Goal: Task Accomplishment & Management: Complete application form

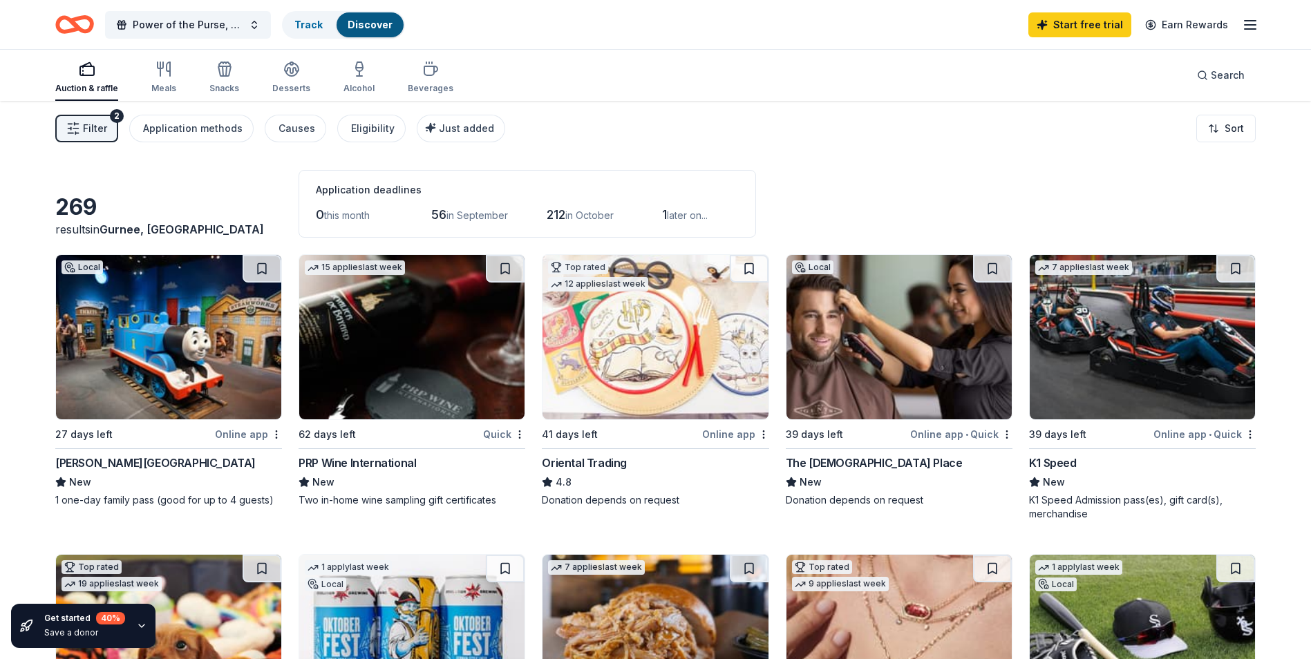
click at [660, 391] on img at bounding box center [654, 337] width 225 height 164
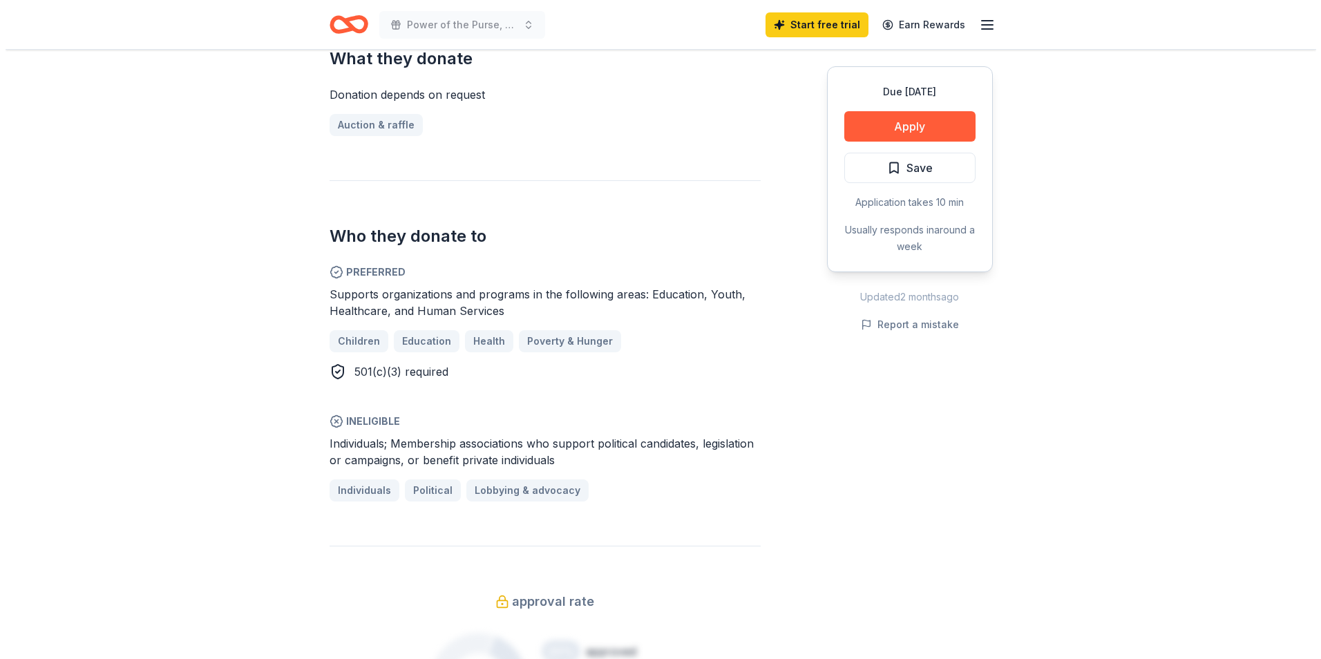
scroll to position [415, 0]
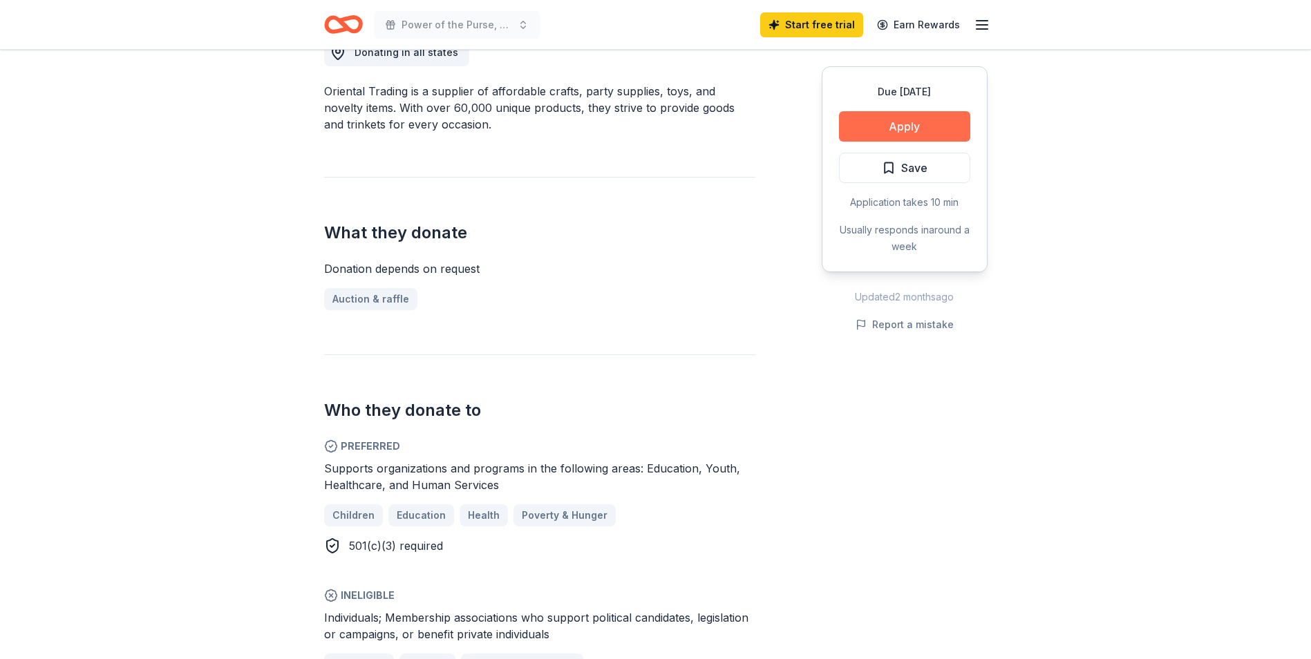
click at [904, 135] on button "Apply" at bounding box center [904, 126] width 131 height 30
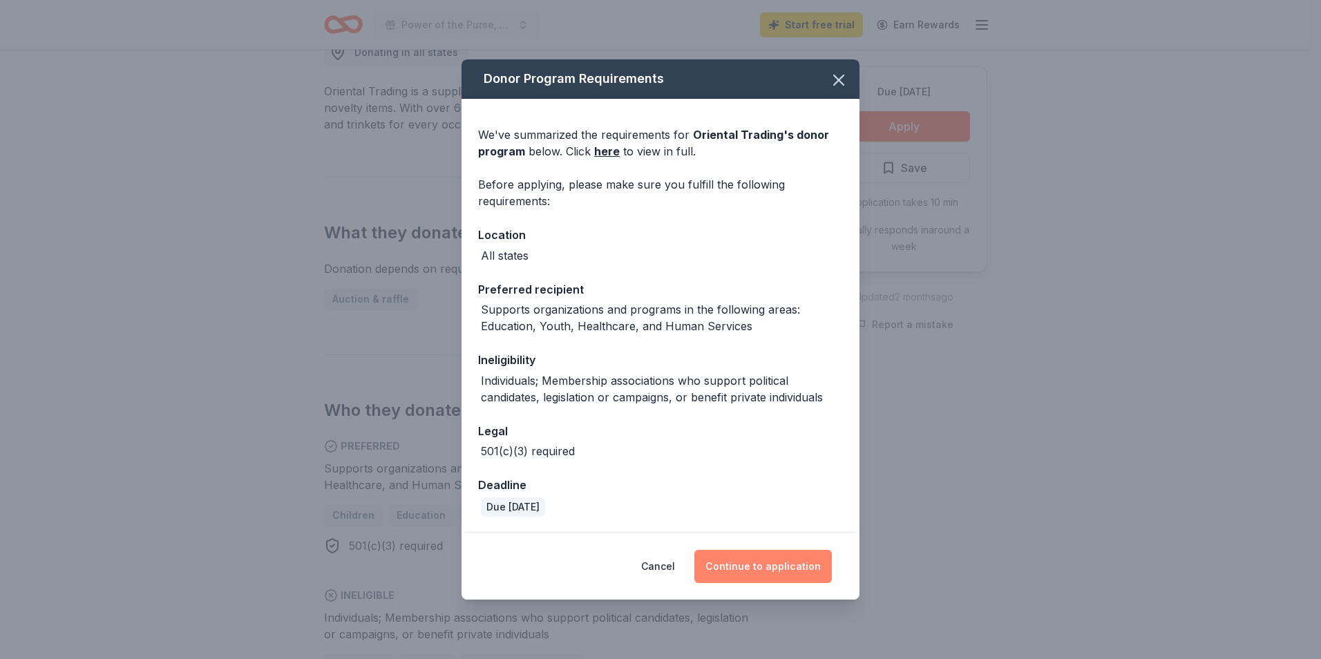
click at [752, 568] on button "Continue to application" at bounding box center [763, 566] width 138 height 33
